Goal: Navigation & Orientation: Find specific page/section

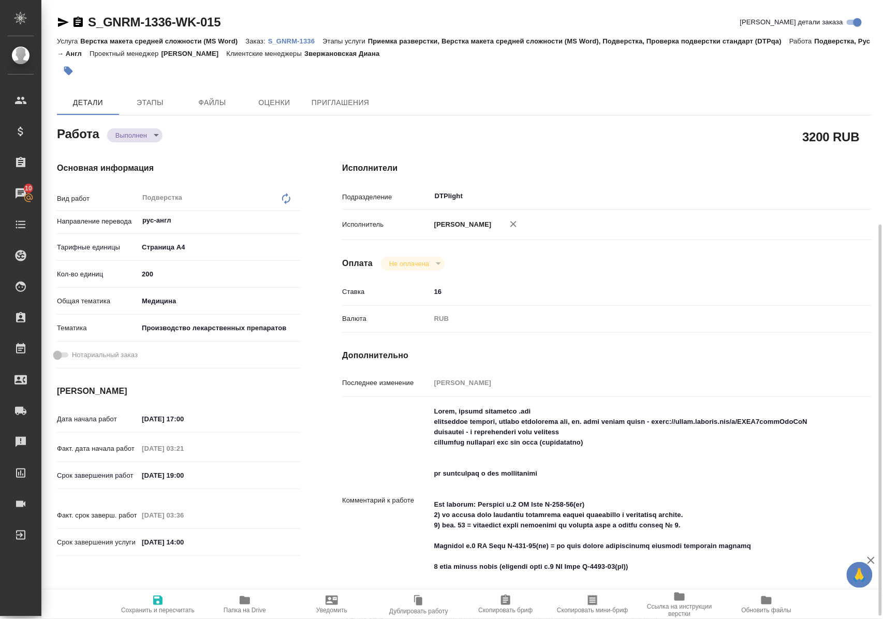
scroll to position [138, 0]
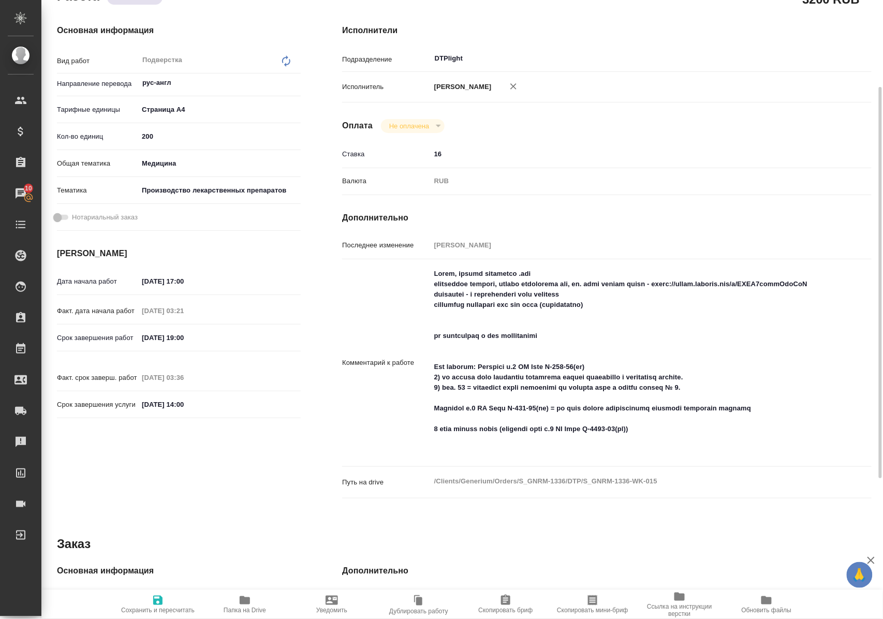
drag, startPoint x: 246, startPoint y: 605, endPoint x: 262, endPoint y: 590, distance: 21.9
click at [245, 606] on span "Папка на Drive" at bounding box center [244, 609] width 42 height 7
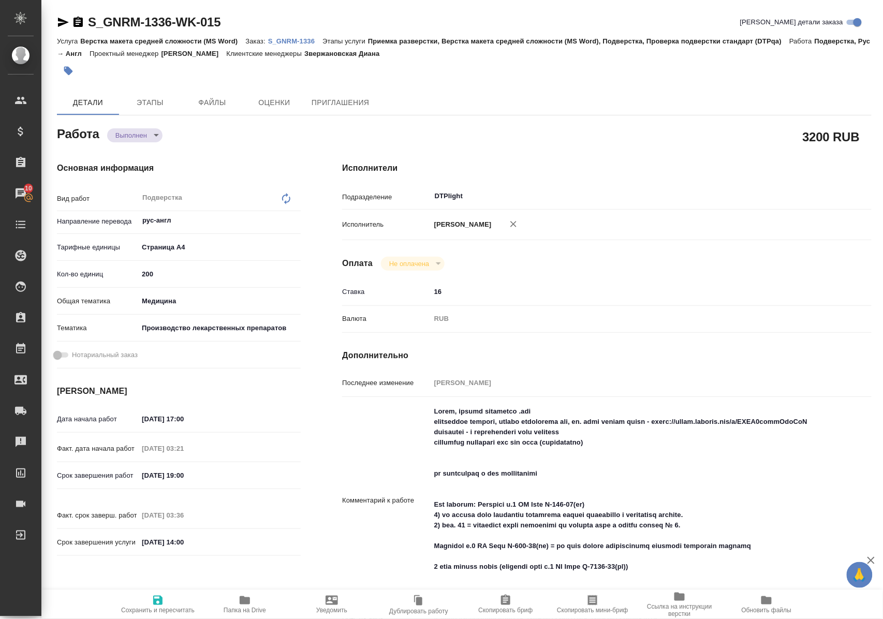
scroll to position [138, 0]
